Goal: Navigation & Orientation: Find specific page/section

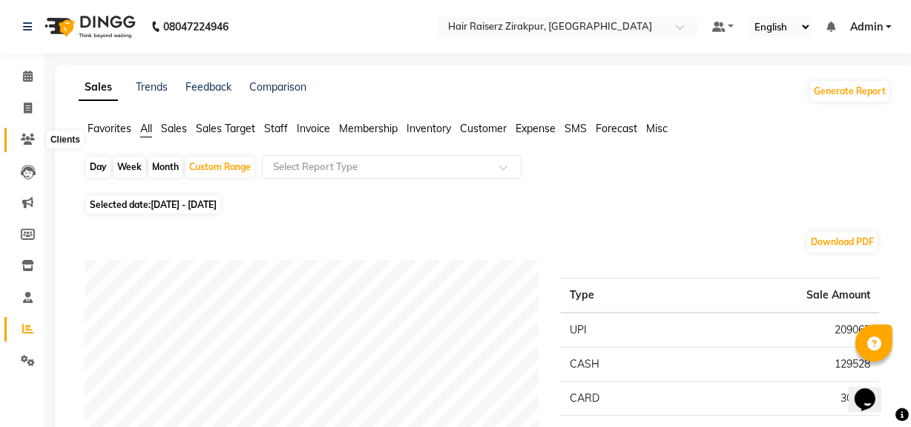
click at [24, 136] on icon at bounding box center [28, 139] width 14 height 11
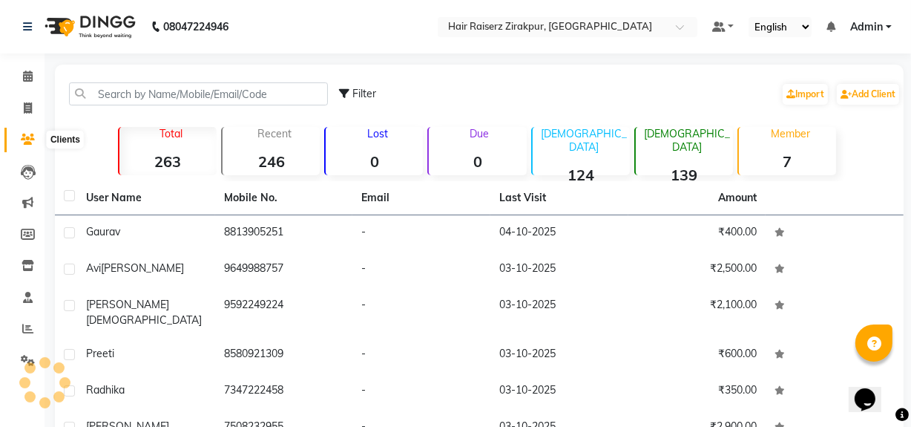
click at [28, 140] on icon at bounding box center [28, 139] width 14 height 11
click at [27, 102] on icon at bounding box center [28, 107] width 8 height 11
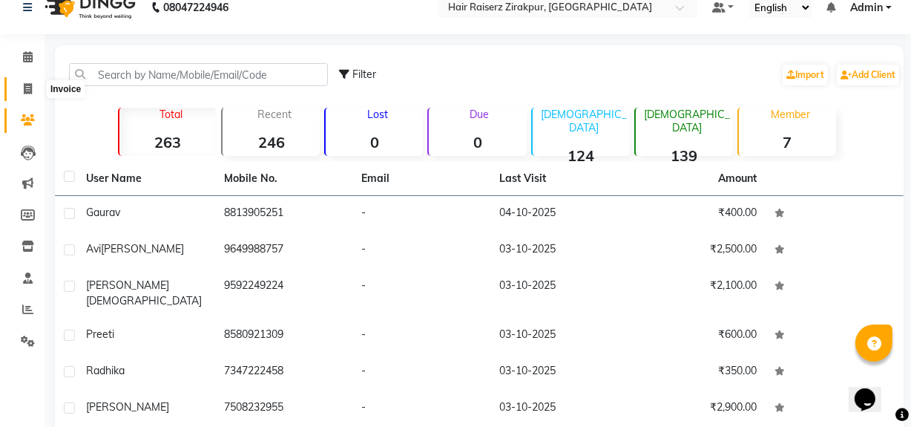
select select "service"
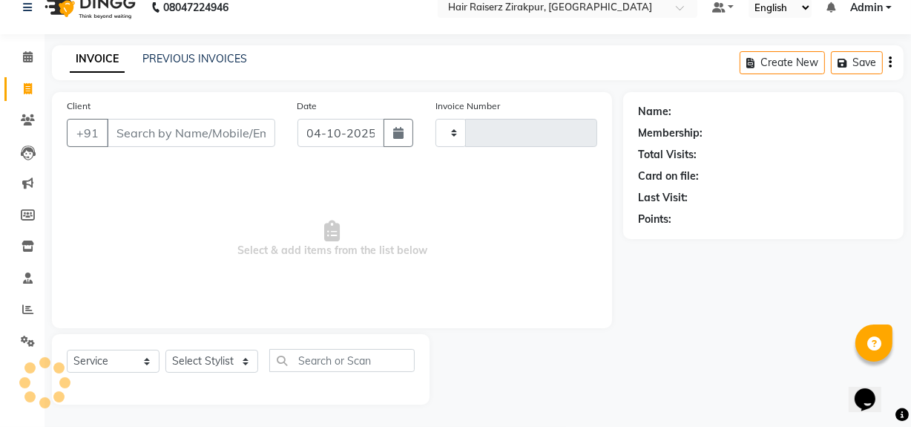
type input "0381"
select select "8680"
click at [27, 119] on icon at bounding box center [28, 119] width 14 height 11
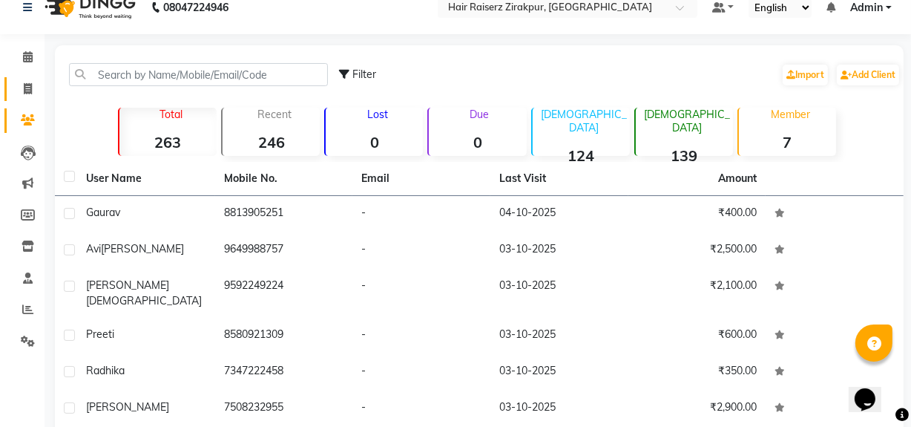
click at [25, 96] on link "Invoice" at bounding box center [22, 89] width 36 height 24
select select "service"
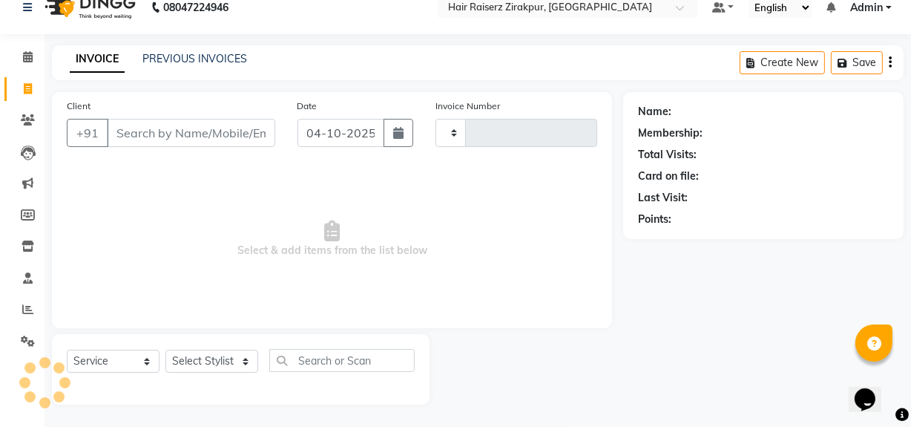
type input "0381"
select select "8680"
click at [27, 156] on icon at bounding box center [28, 152] width 15 height 15
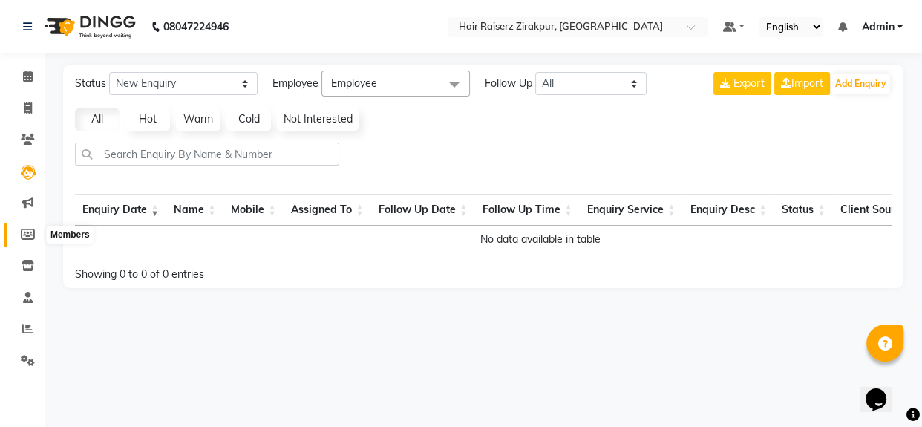
click at [28, 234] on icon at bounding box center [28, 234] width 14 height 11
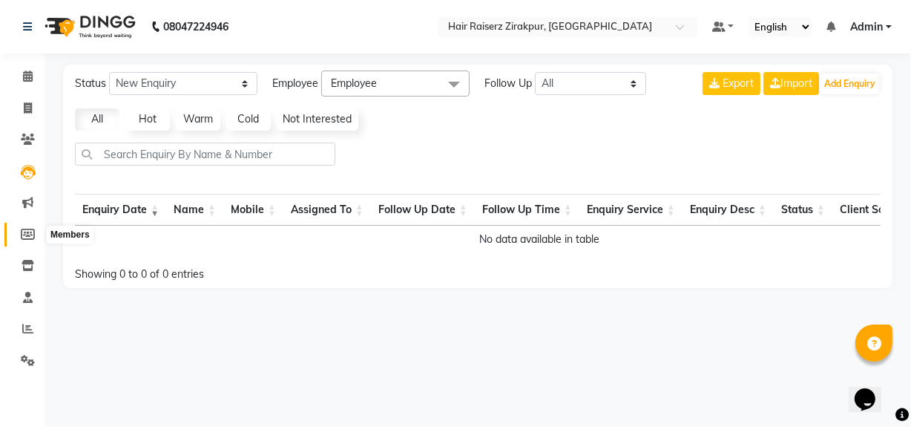
select select
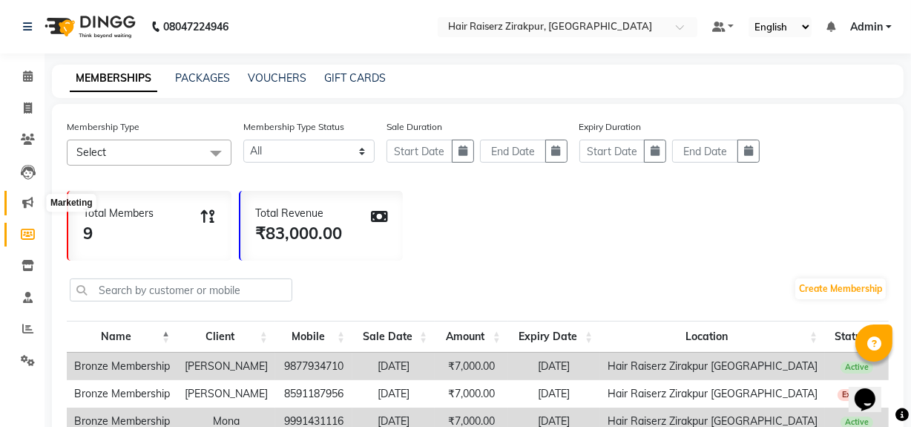
click at [28, 203] on icon at bounding box center [27, 202] width 11 height 11
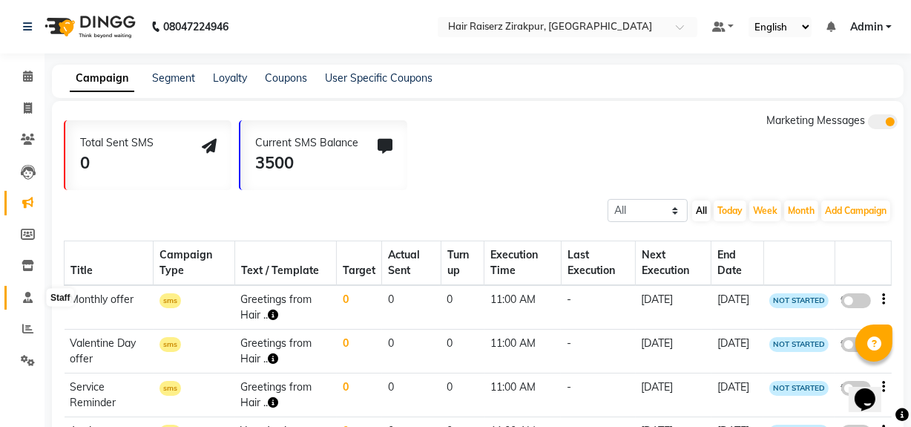
click at [27, 292] on icon at bounding box center [28, 297] width 10 height 11
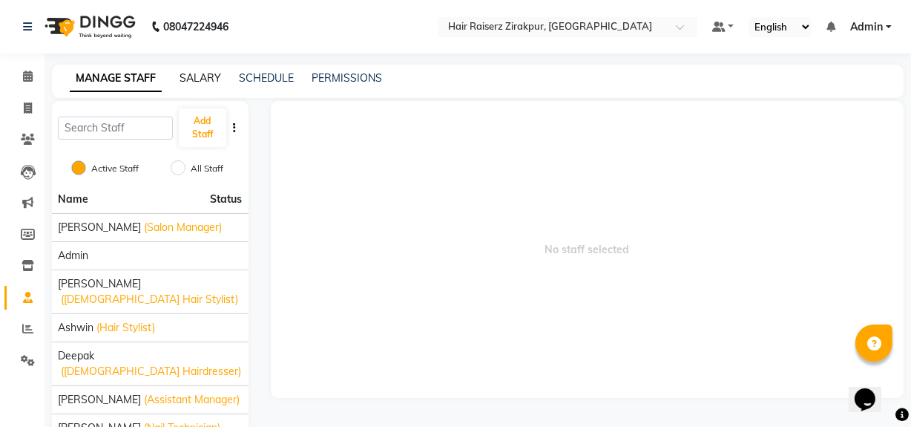
click at [189, 81] on link "SALARY" at bounding box center [201, 77] width 42 height 13
